Goal: Task Accomplishment & Management: Manage account settings

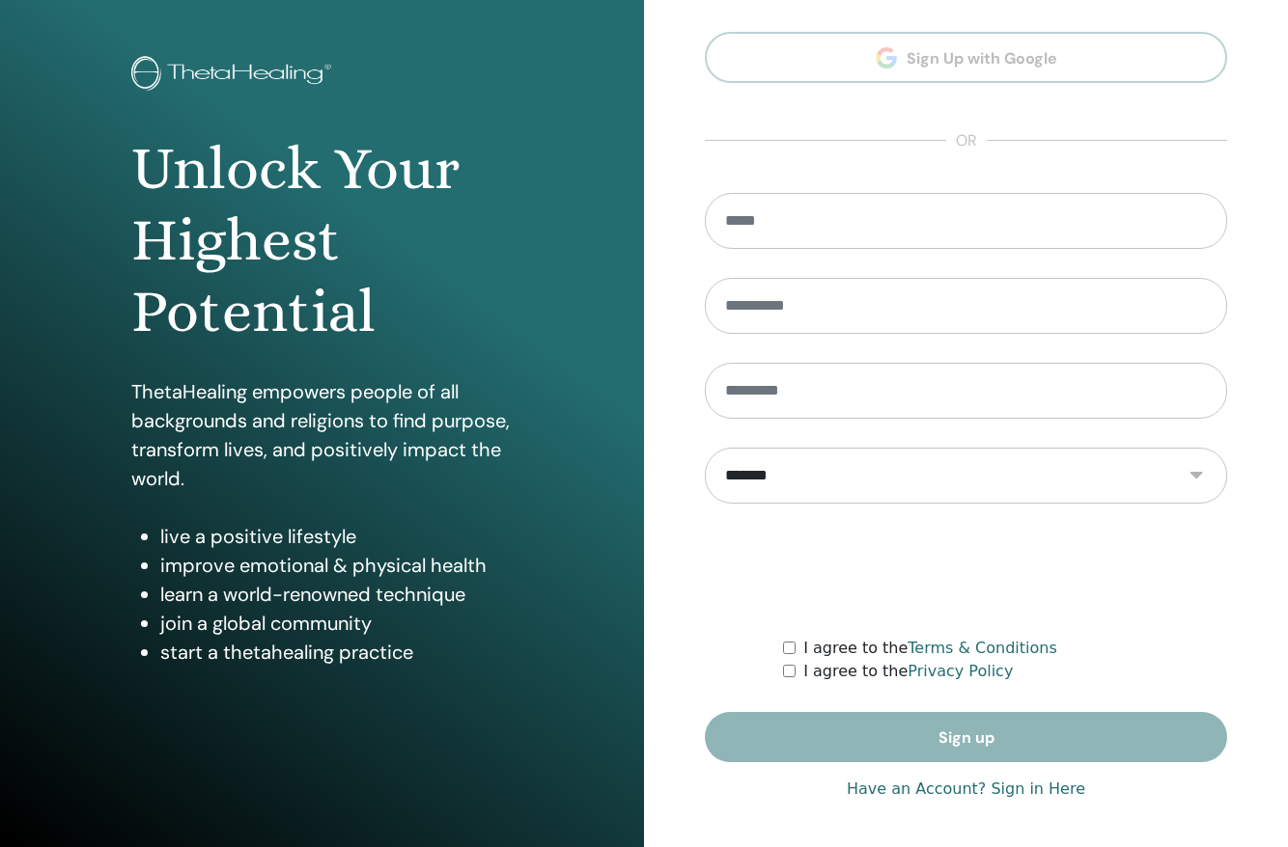
scroll to position [79, 0]
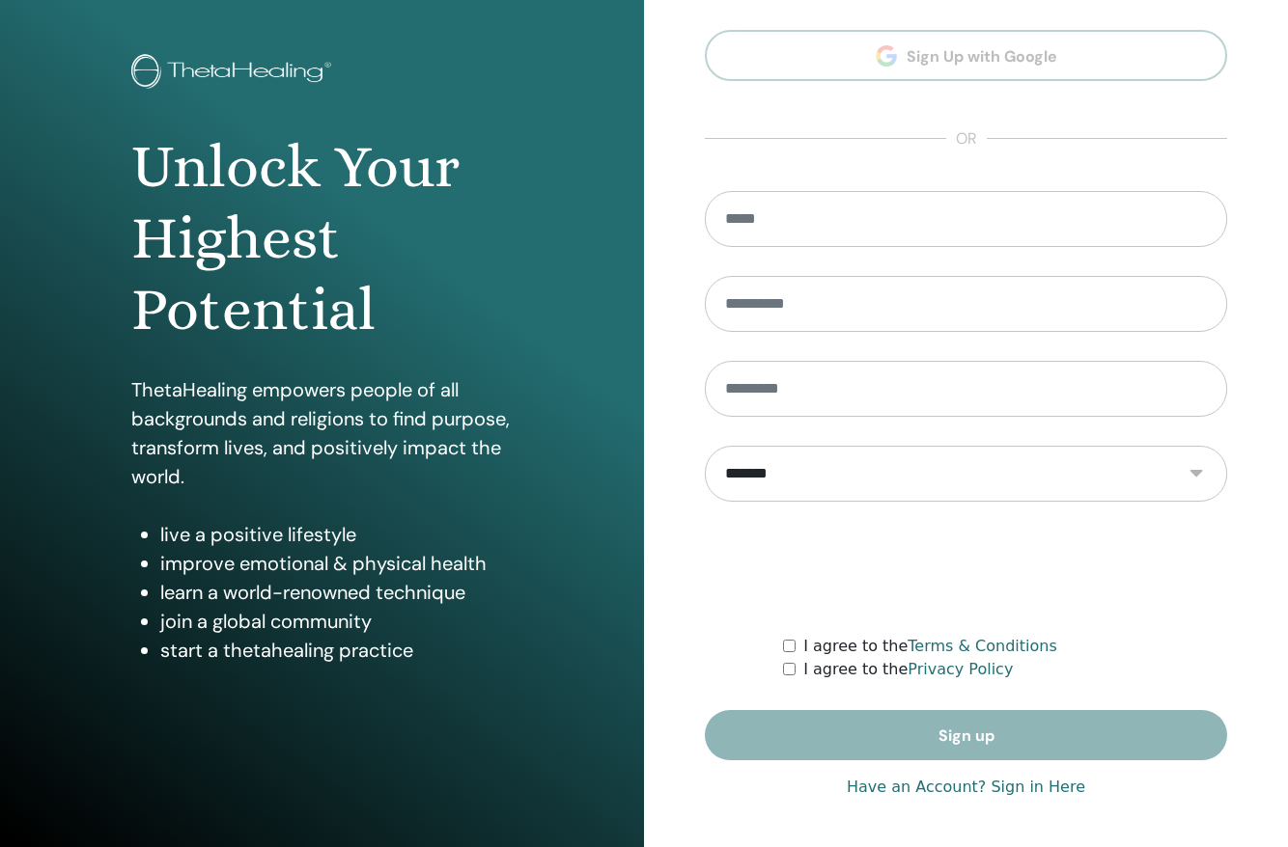
type input "**********"
click at [892, 734] on form "**********" at bounding box center [966, 475] width 522 height 569
click at [921, 799] on div "**********" at bounding box center [966, 385] width 522 height 862
click at [909, 793] on link "Have an Account? Sign in Here" at bounding box center [966, 787] width 238 height 23
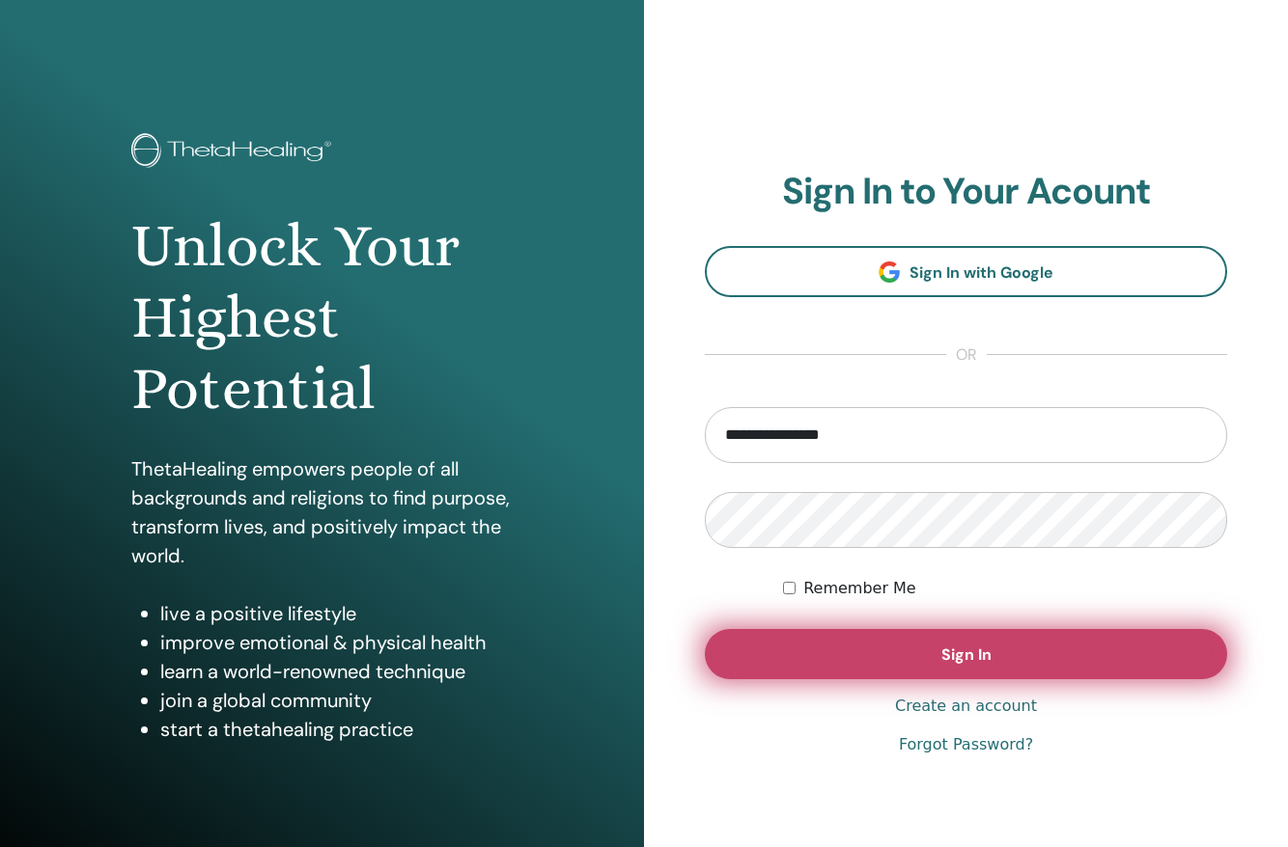
click at [861, 654] on button "Sign In" at bounding box center [966, 654] width 522 height 50
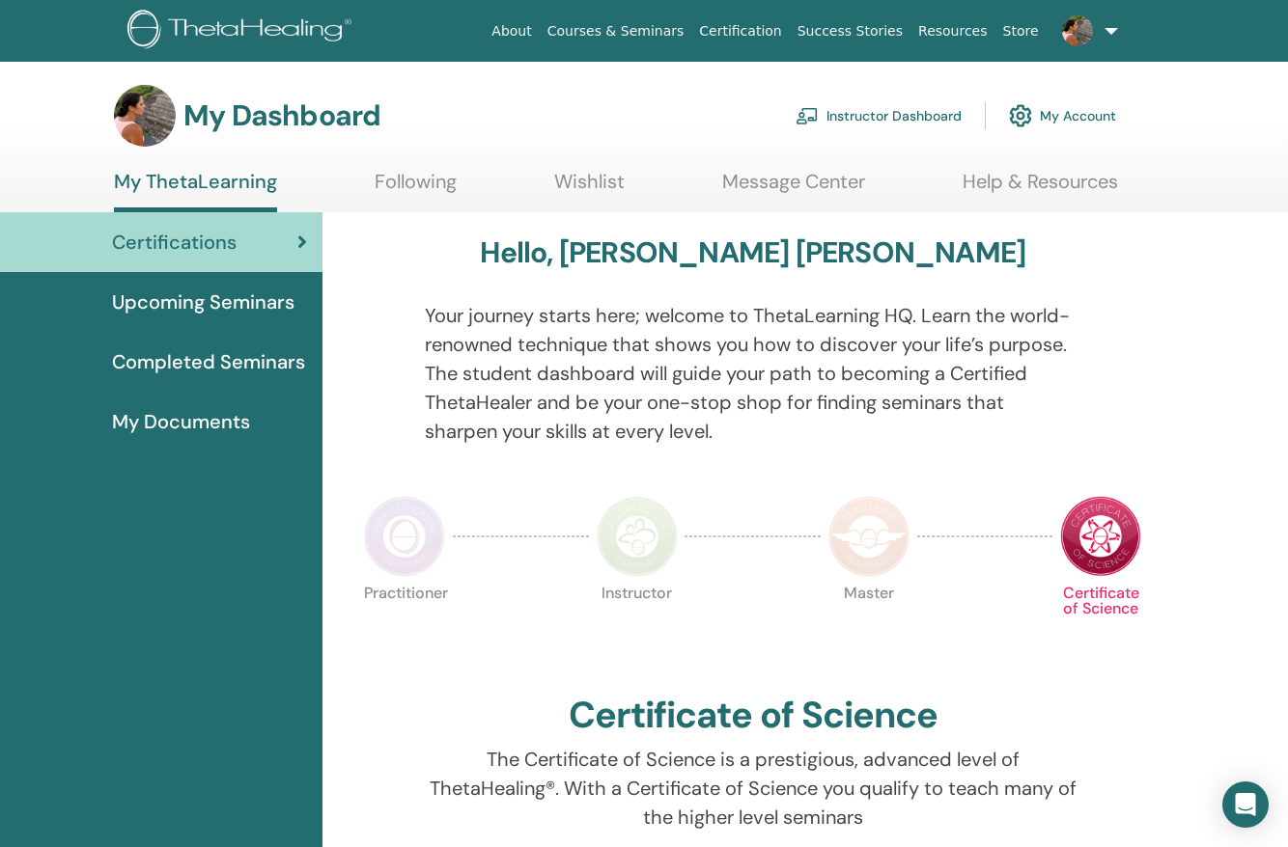
click at [267, 257] on link "Certifications" at bounding box center [161, 242] width 322 height 60
click at [212, 309] on span "Upcoming Seminars" at bounding box center [203, 302] width 182 height 29
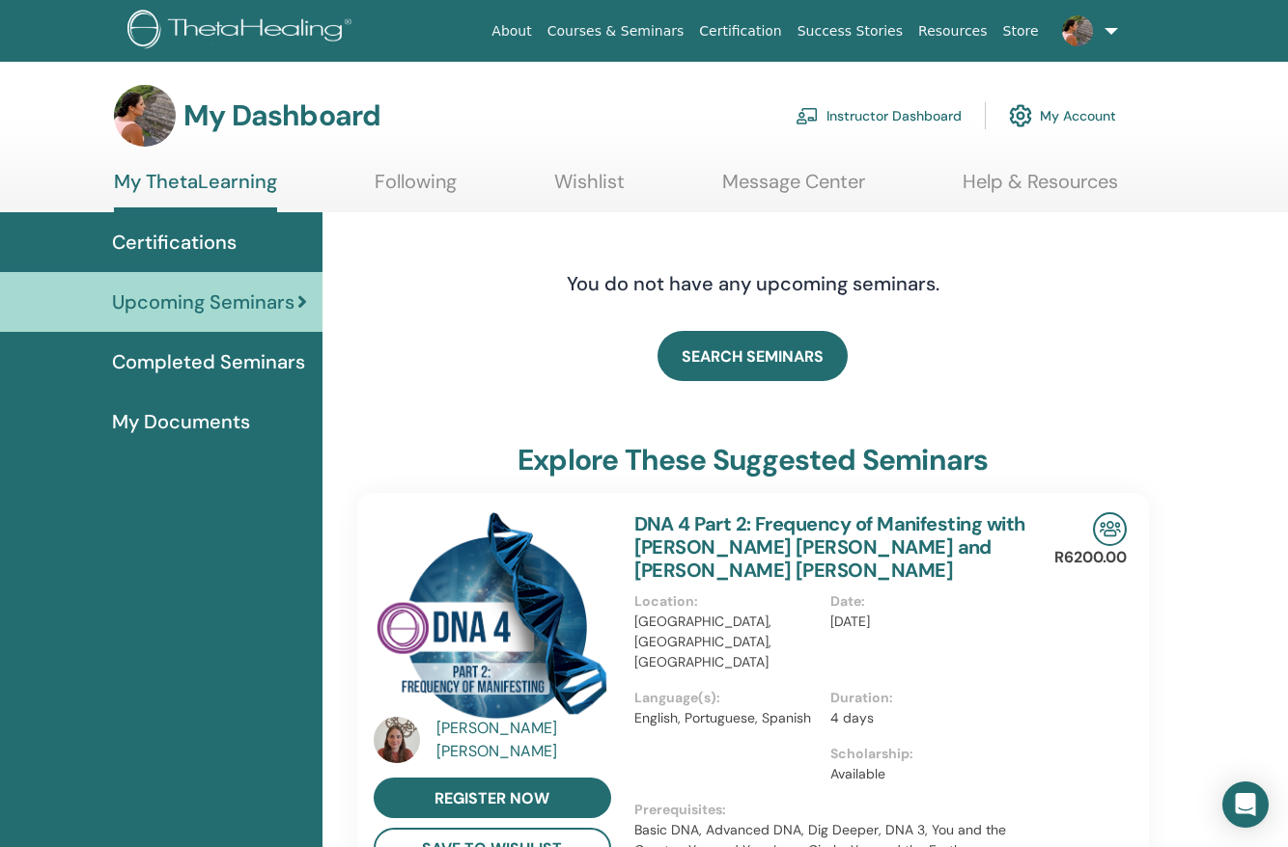
click at [223, 361] on span "Completed Seminars" at bounding box center [208, 361] width 193 height 29
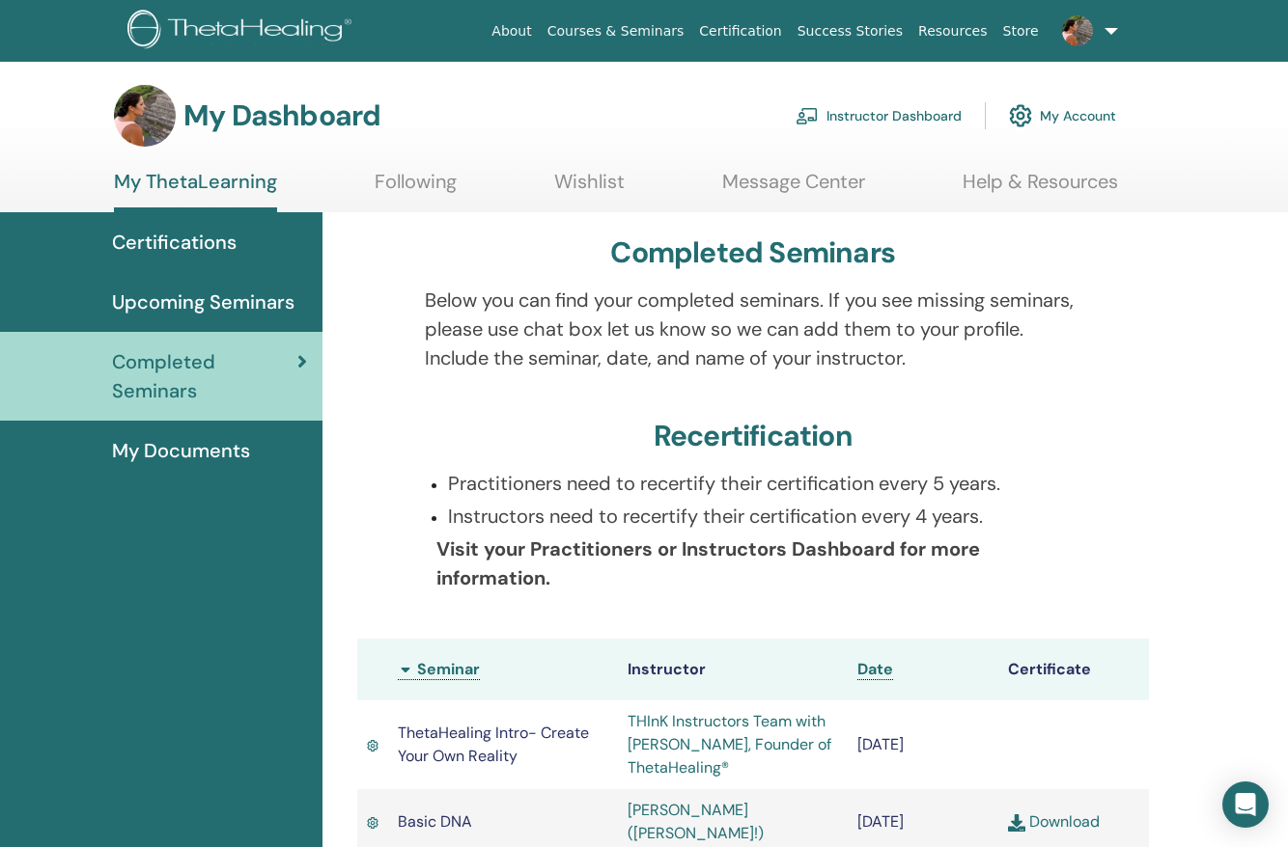
click at [232, 311] on span "Upcoming Seminars" at bounding box center [203, 302] width 182 height 29
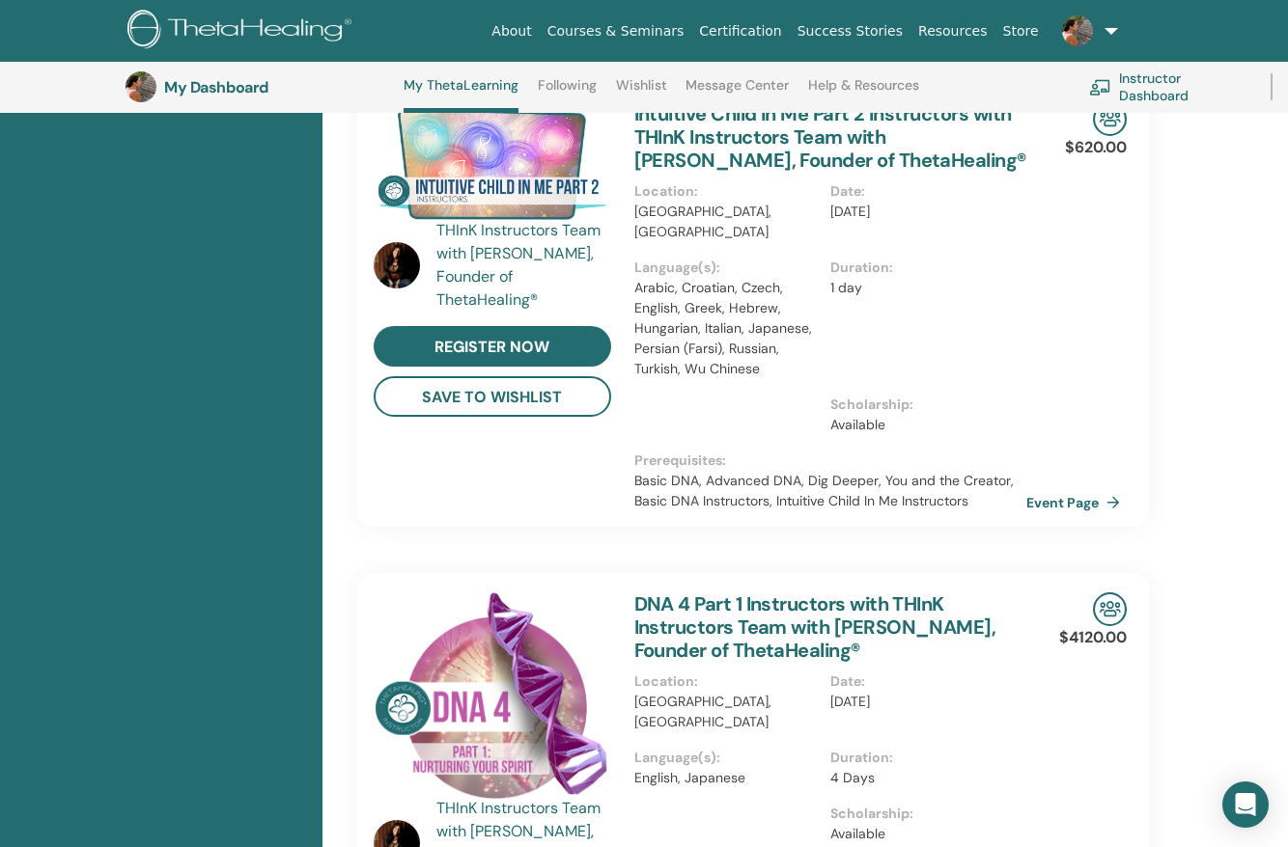
scroll to position [367, 0]
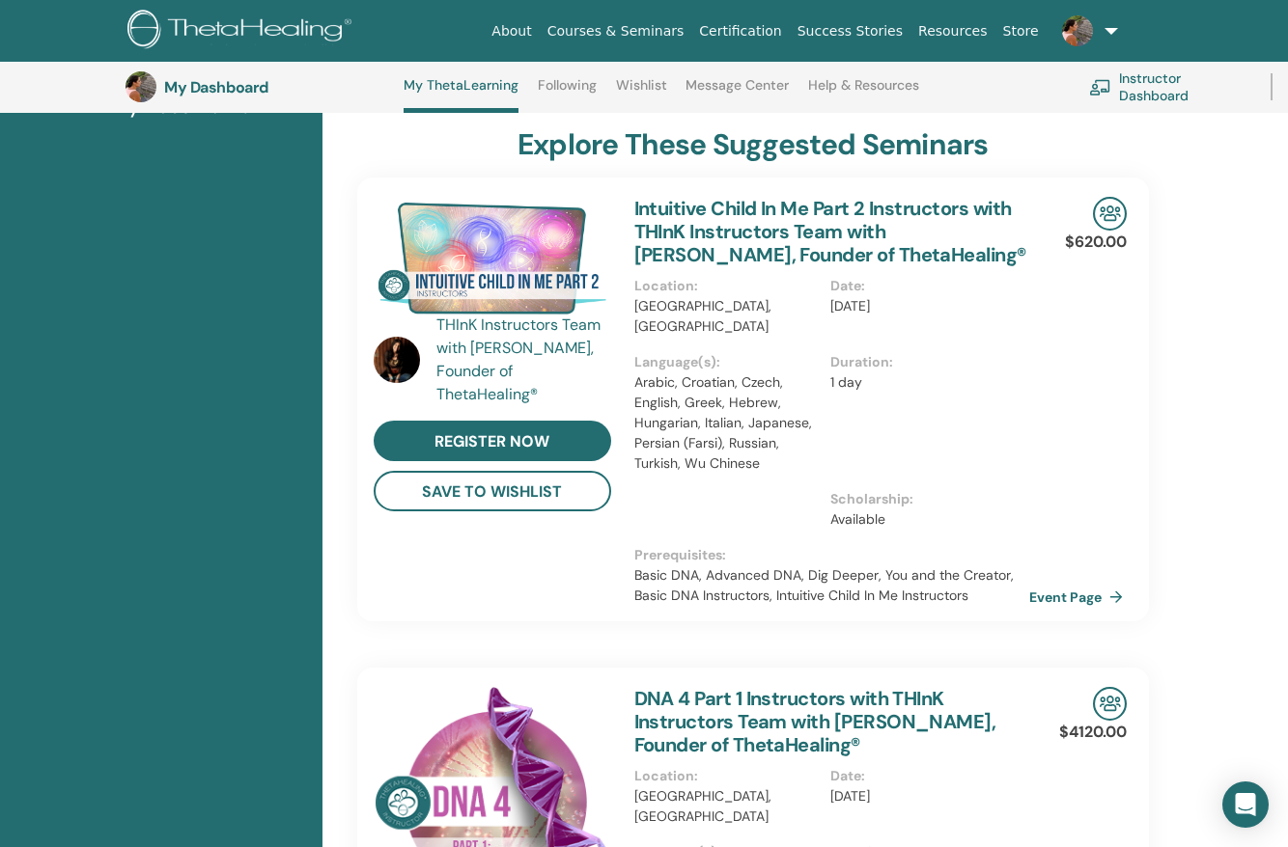
click at [1048, 585] on link "Event Page" at bounding box center [1079, 597] width 101 height 29
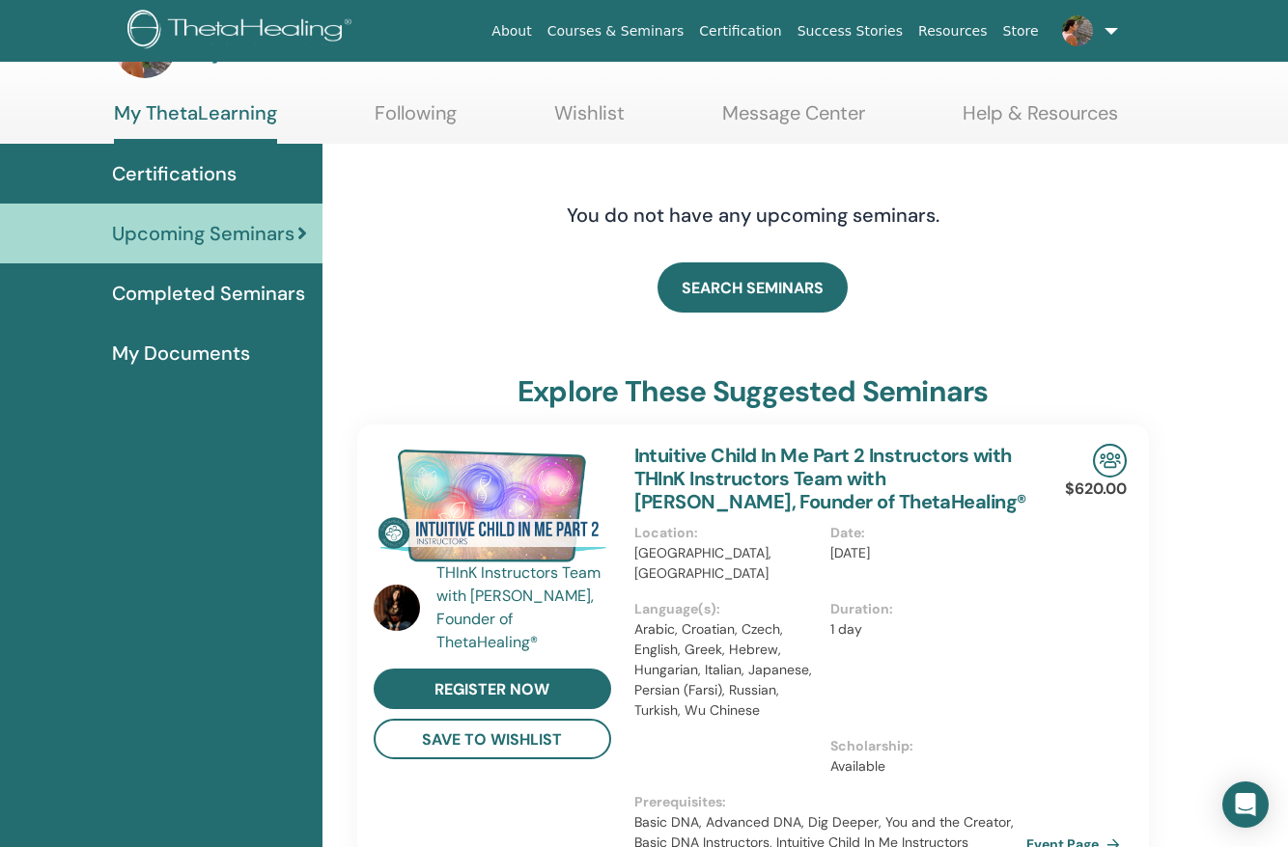
scroll to position [0, 0]
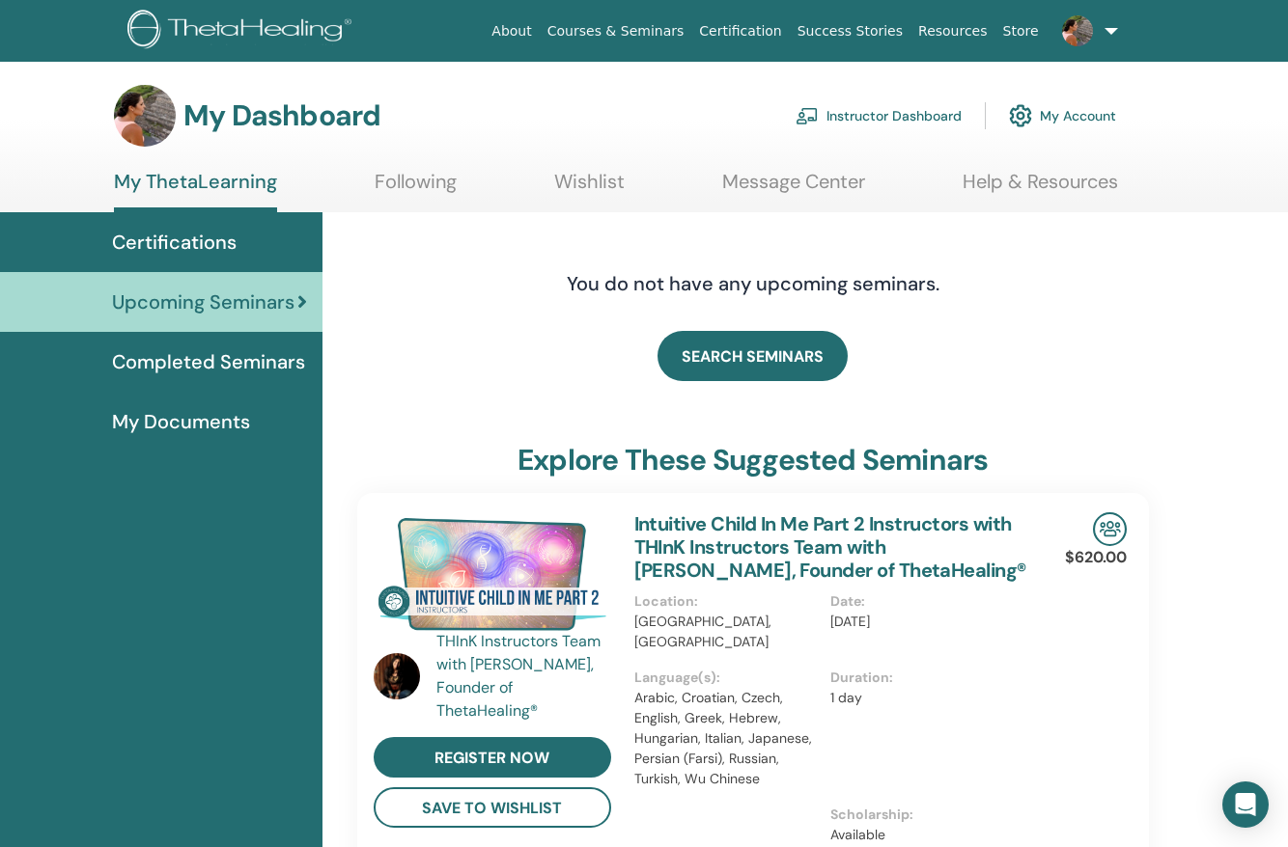
click at [252, 352] on span "Completed Seminars" at bounding box center [208, 361] width 193 height 29
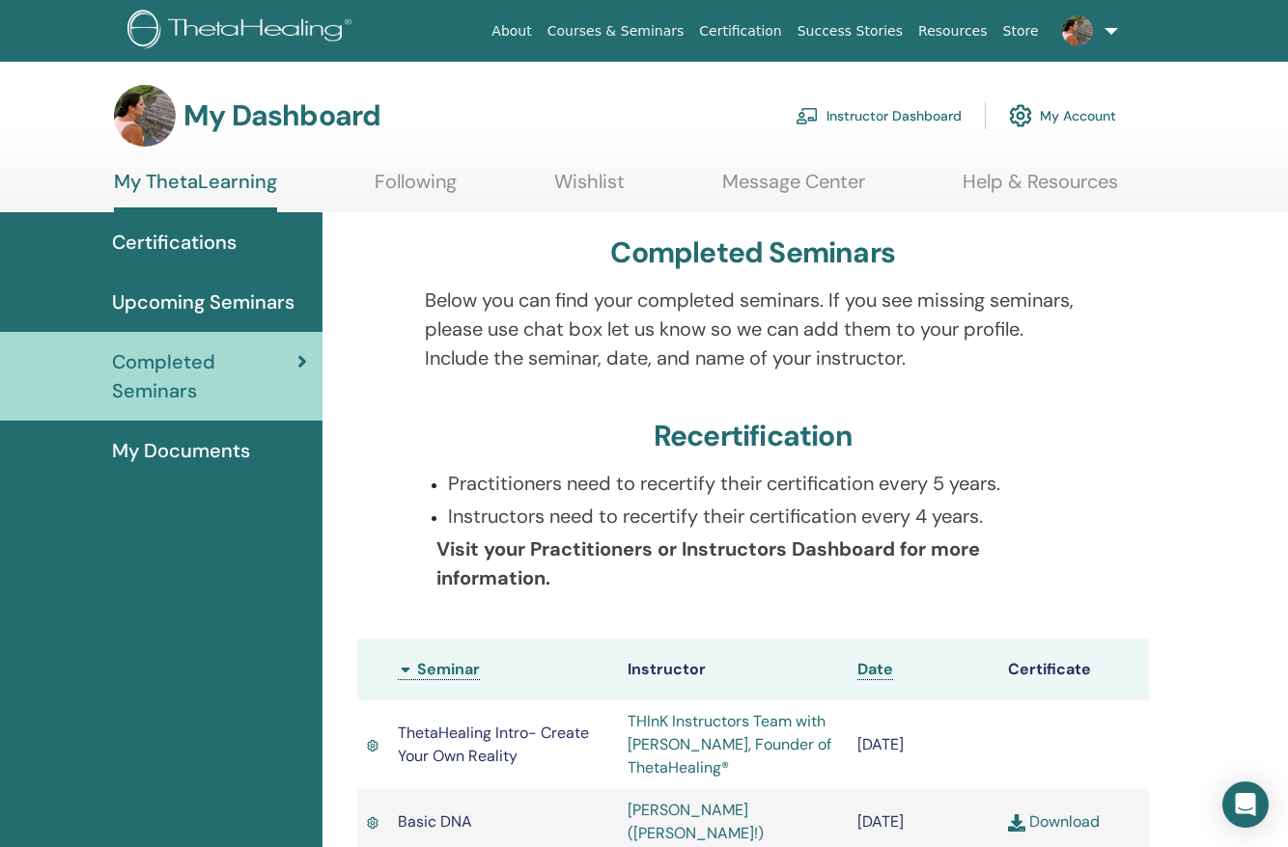
click at [197, 233] on span "Certifications" at bounding box center [174, 242] width 125 height 29
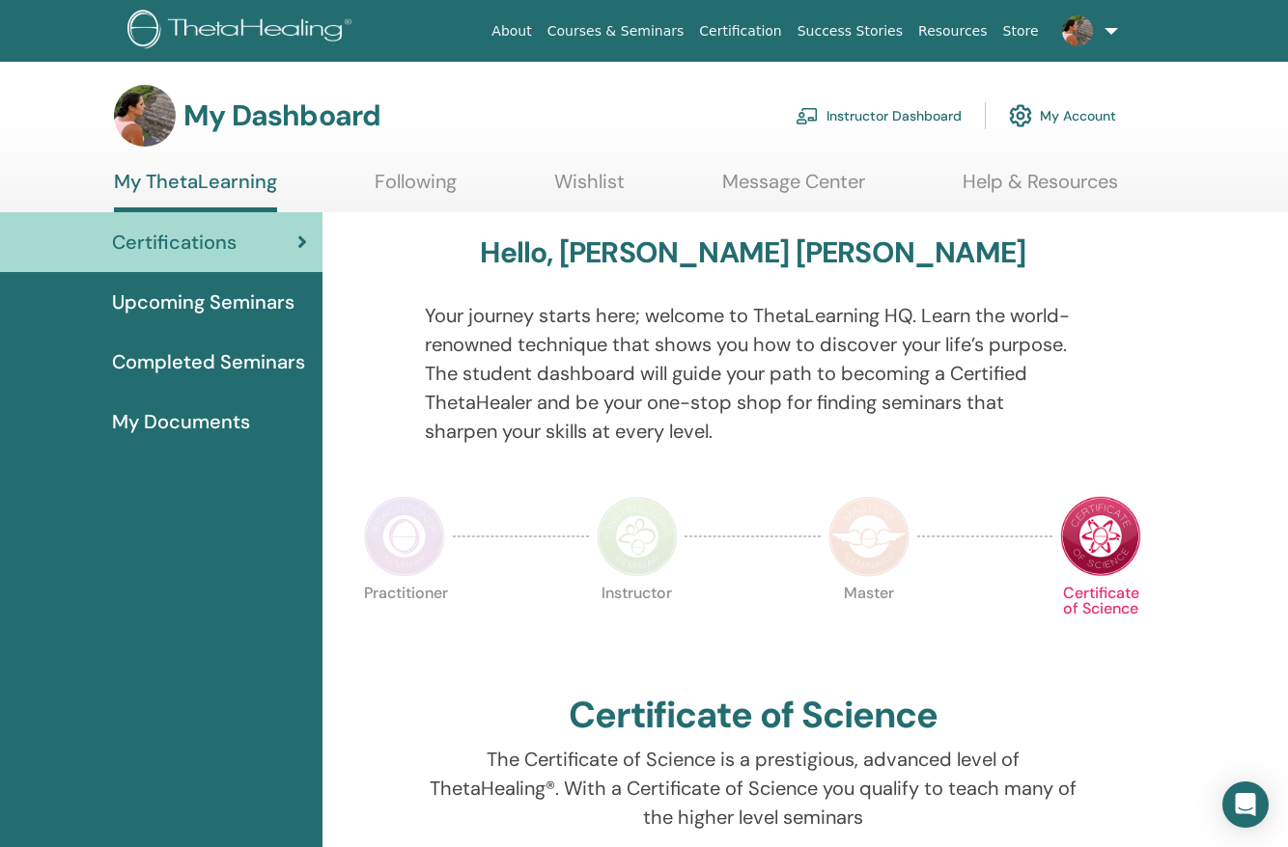
click at [850, 105] on link "Instructor Dashboard" at bounding box center [878, 116] width 166 height 42
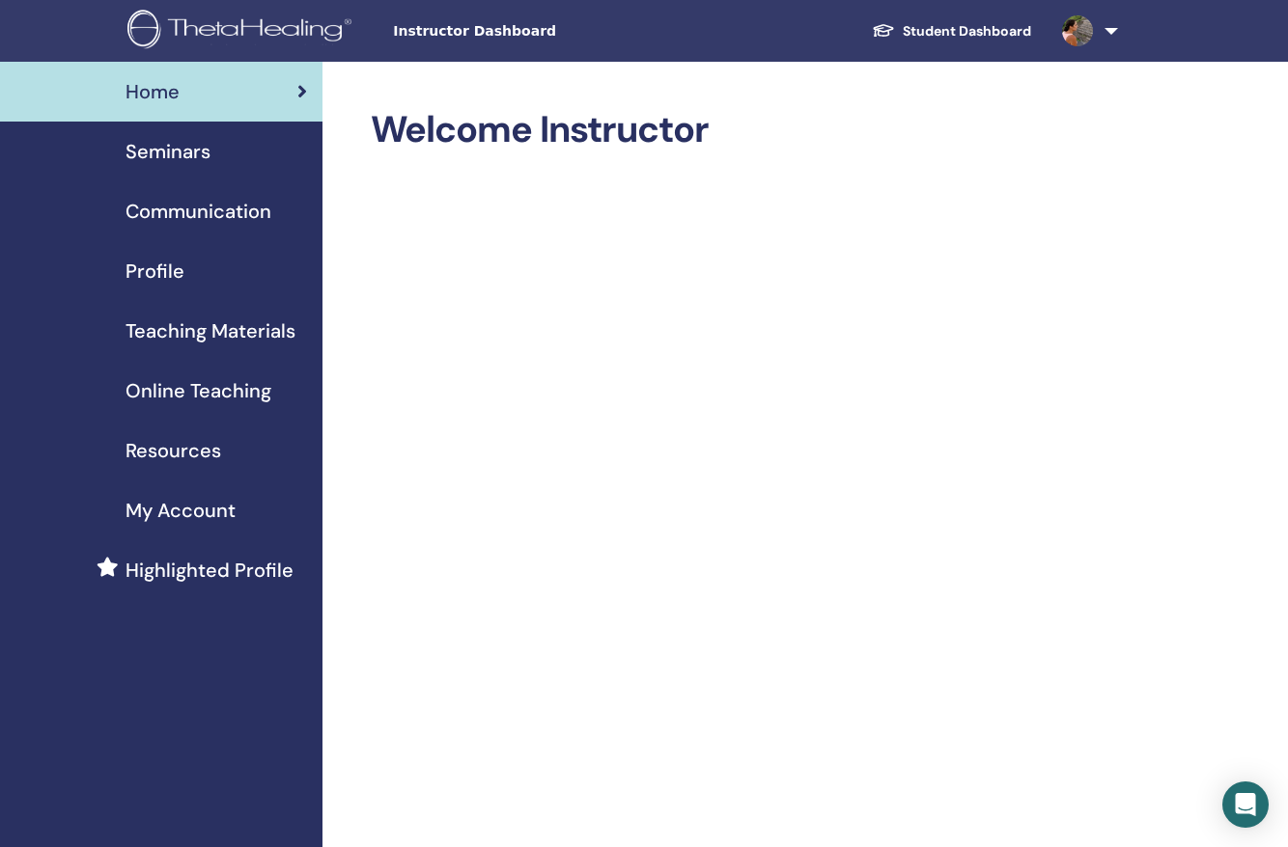
click at [200, 161] on span "Seminars" at bounding box center [167, 151] width 85 height 29
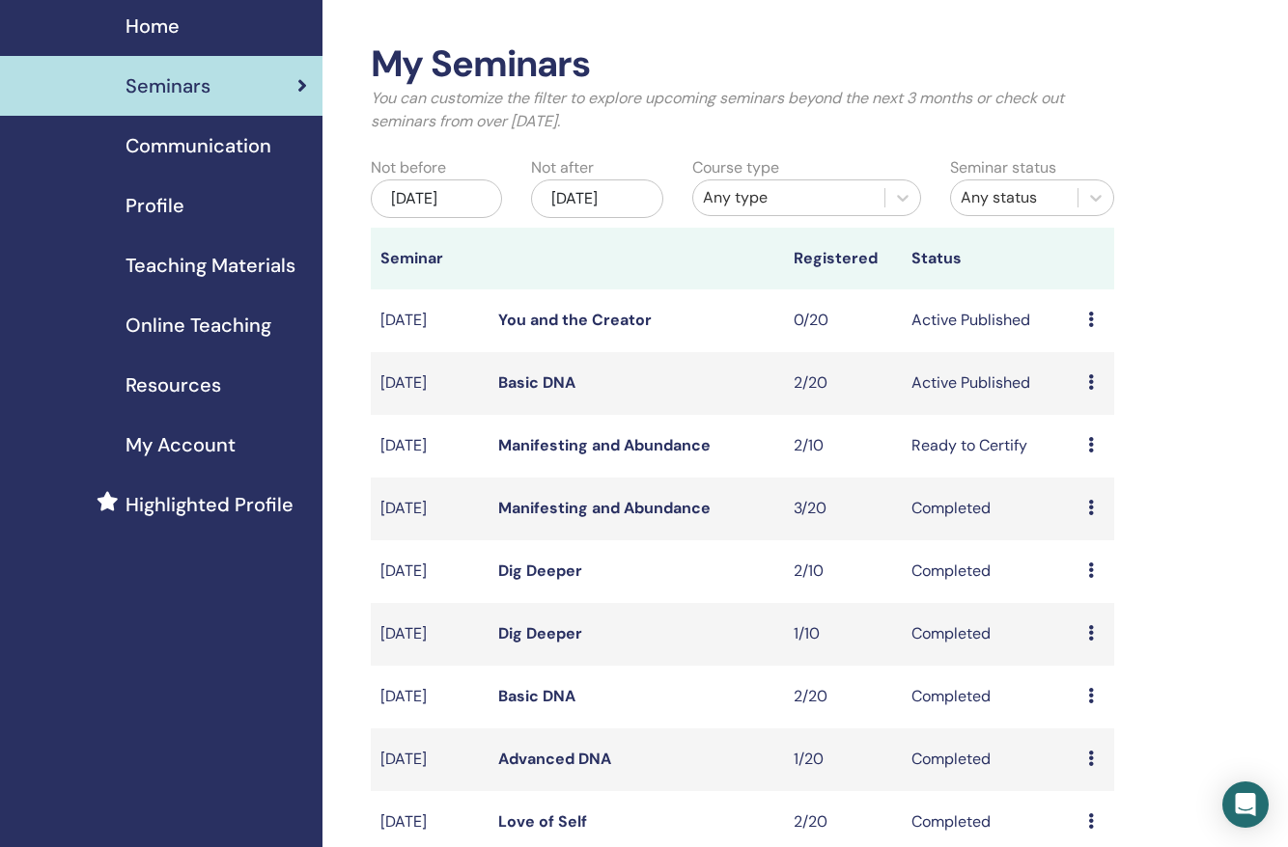
scroll to position [119, 0]
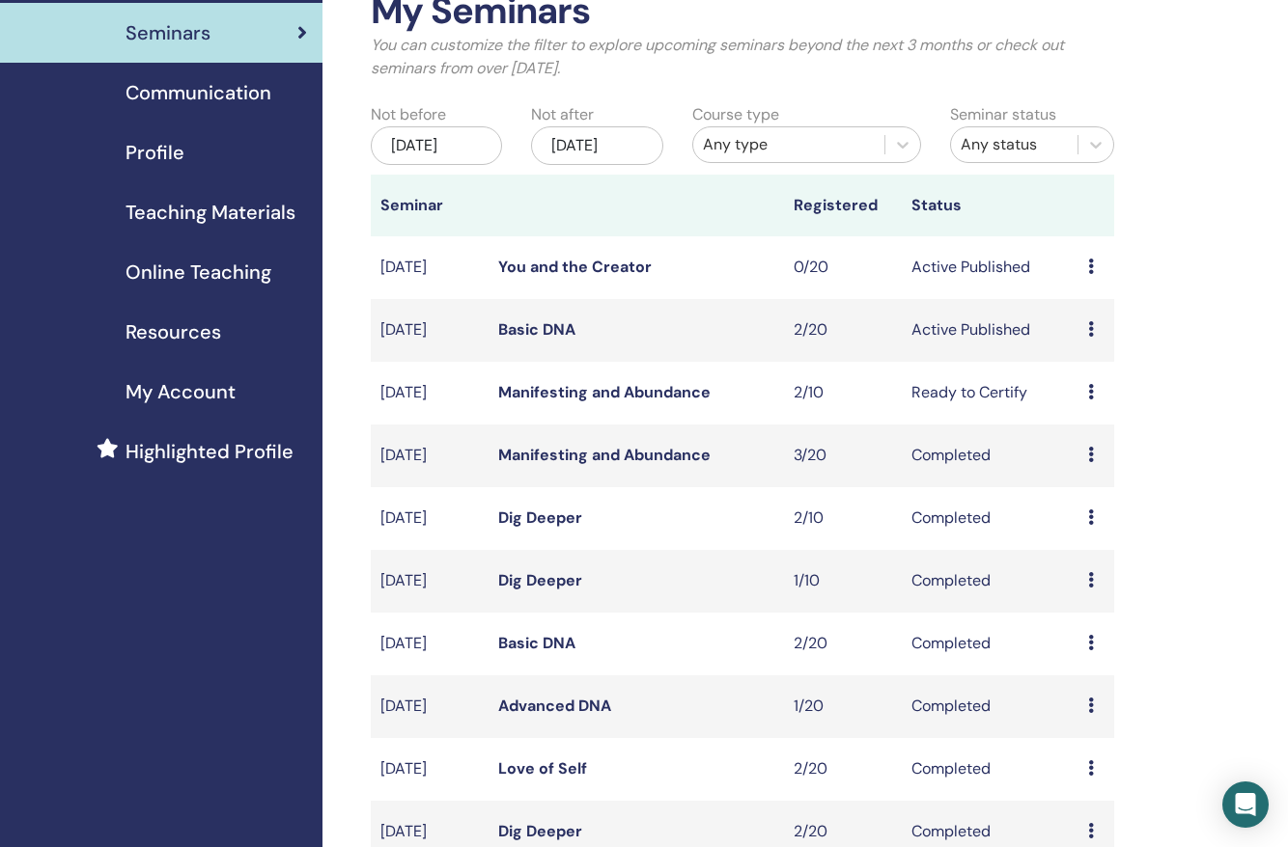
click at [1091, 337] on icon at bounding box center [1091, 328] width 6 height 15
click at [1077, 374] on li "Edit" at bounding box center [1094, 384] width 104 height 29
click at [1090, 342] on div "Preview Edit Attendees Cancel" at bounding box center [1096, 330] width 16 height 23
click at [1082, 421] on link "Attendees" at bounding box center [1093, 429] width 73 height 20
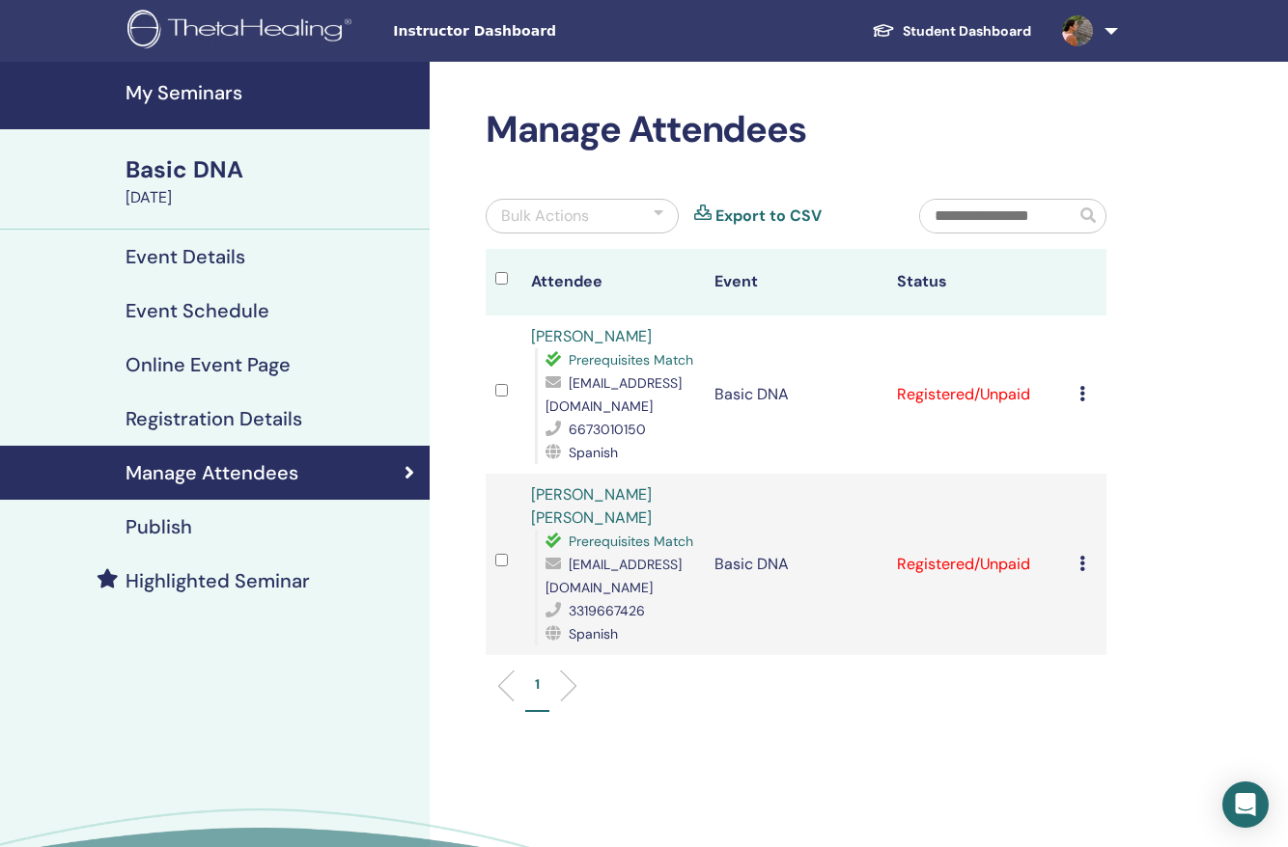
click at [508, 578] on div at bounding box center [503, 564] width 17 height 28
click at [1083, 571] on icon at bounding box center [1082, 563] width 6 height 15
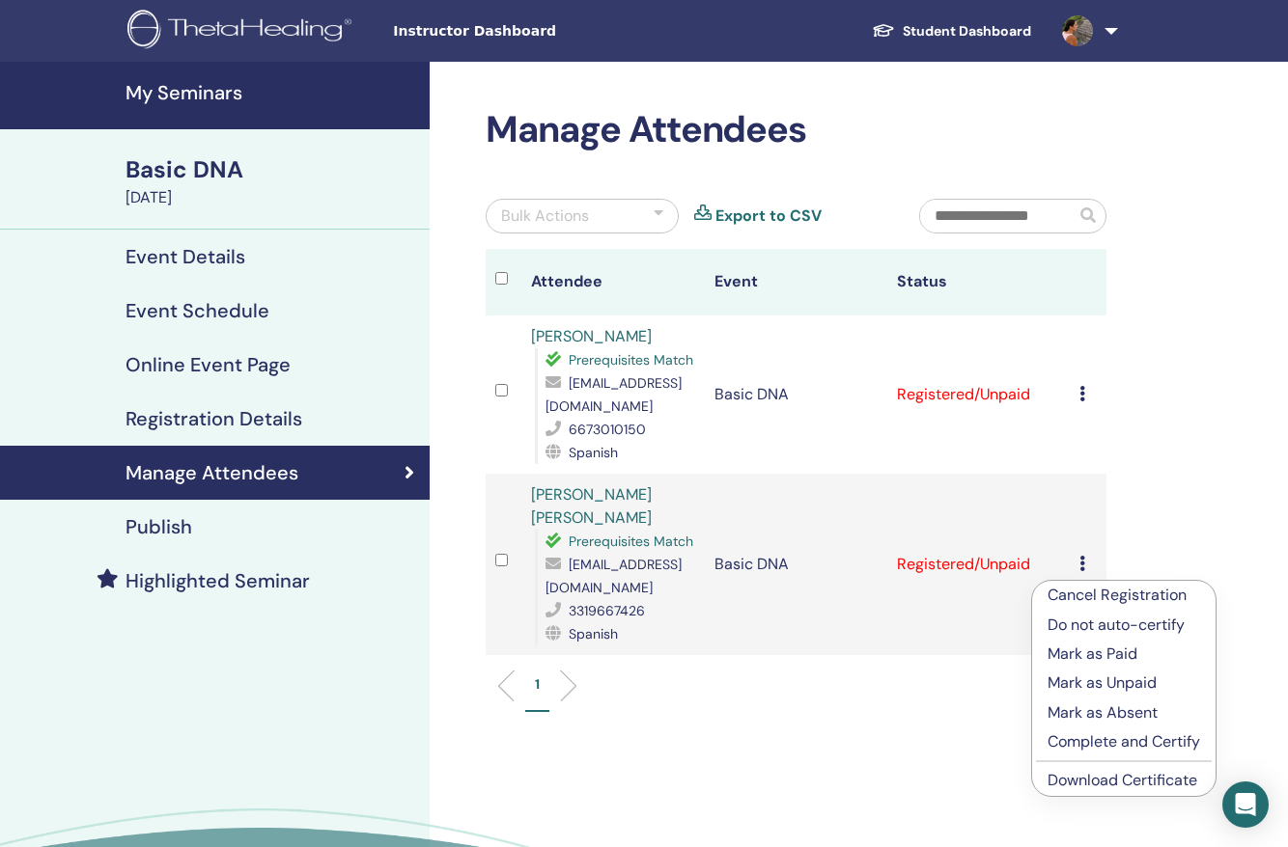
click at [1085, 597] on p "Cancel Registration" at bounding box center [1123, 595] width 153 height 23
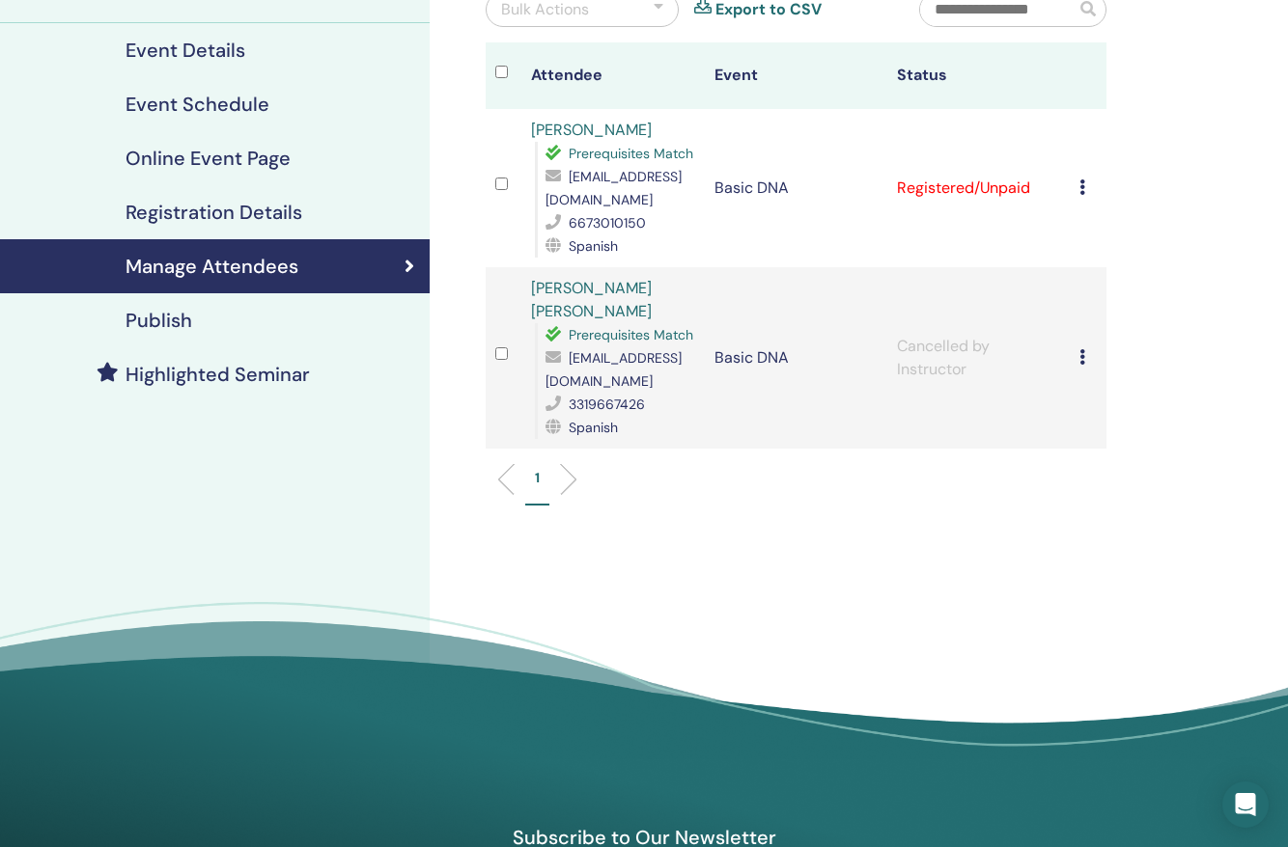
scroll to position [208, 0]
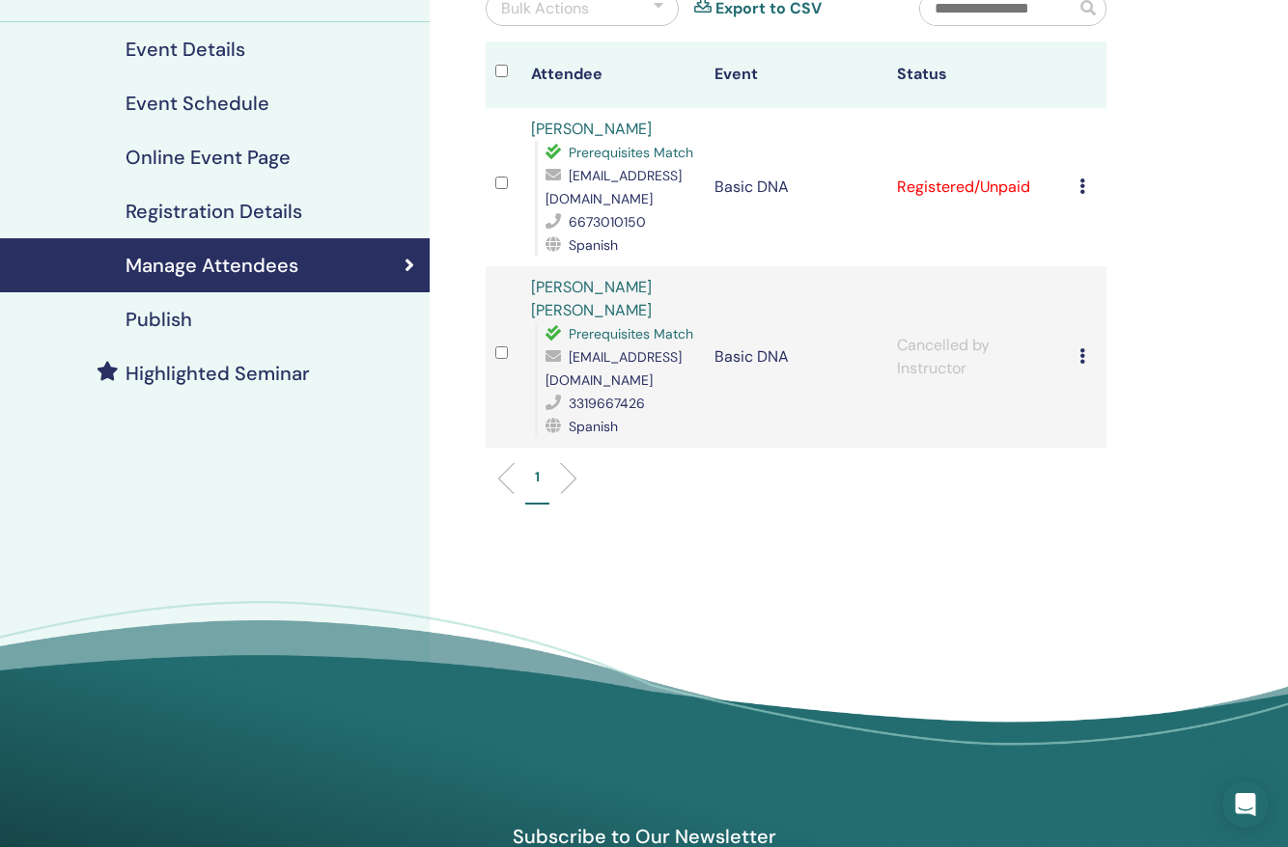
click at [755, 574] on div "Manage Attendees Bulk Actions Export to CSV Attendee Event Status [PERSON_NAME]…" at bounding box center [859, 324] width 858 height 940
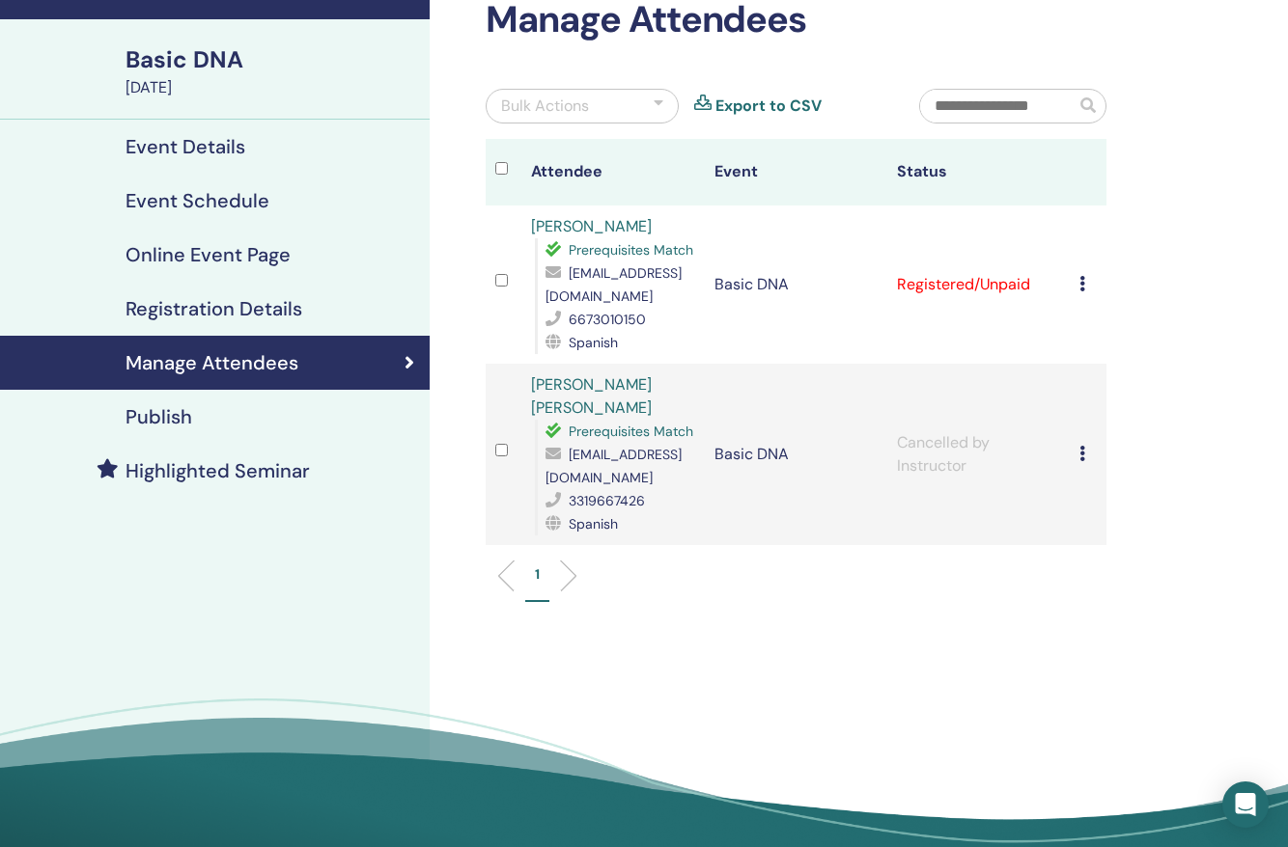
scroll to position [101, 0]
